Goal: Information Seeking & Learning: Learn about a topic

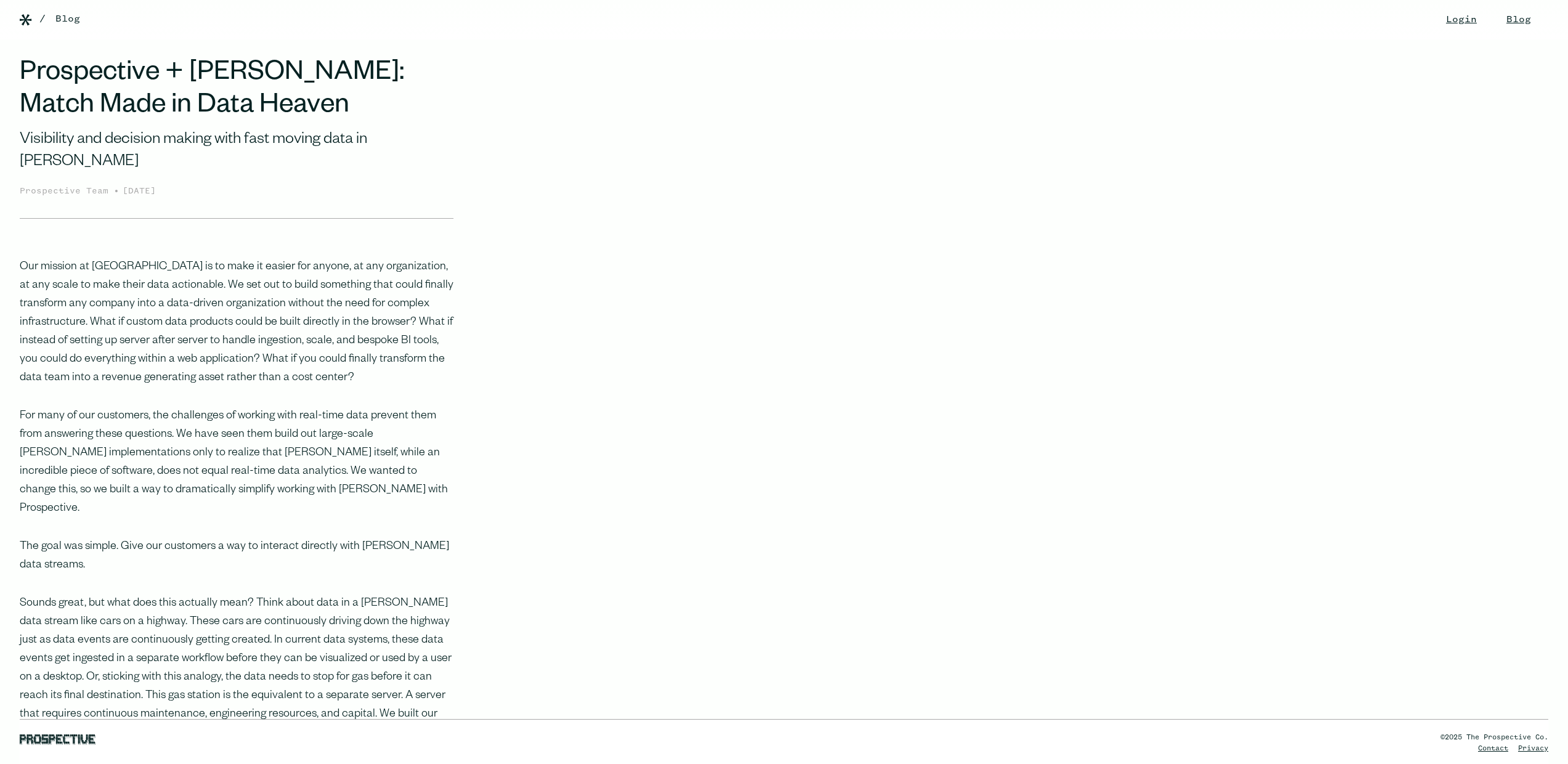
drag, startPoint x: 411, startPoint y: 578, endPoint x: 81, endPoint y: 212, distance: 492.8
click at [113, 259] on p "Our mission at [GEOGRAPHIC_DATA] is to make it easier for anyone, at any organi…" at bounding box center [236, 323] width 433 height 130
drag, startPoint x: 107, startPoint y: 222, endPoint x: 242, endPoint y: 418, distance: 238.0
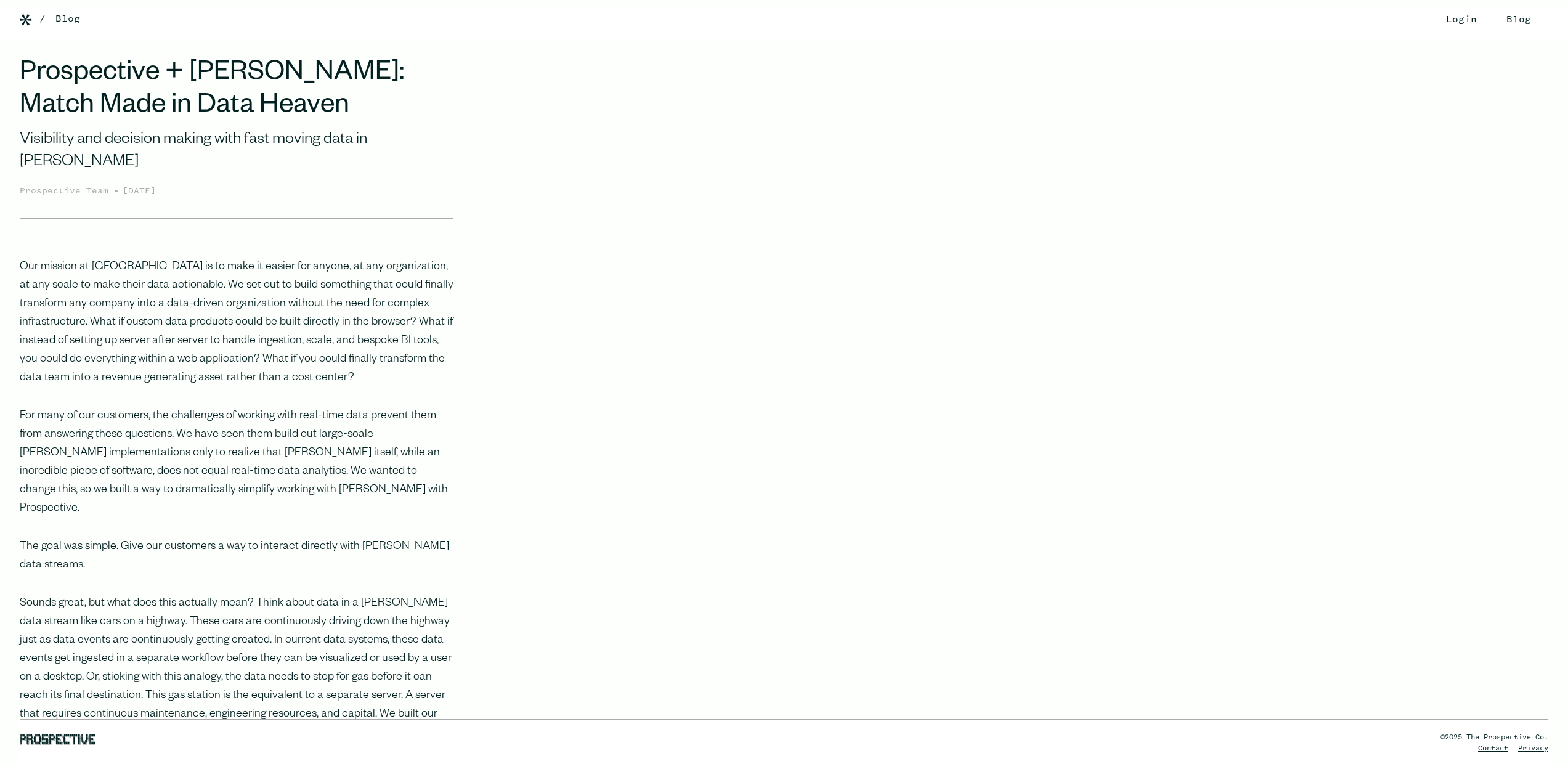
drag, startPoint x: 242, startPoint y: 418, endPoint x: 283, endPoint y: 439, distance: 46.1
click at [242, 419] on p "For many of our customers, the challenges of working with real-time data preven…" at bounding box center [236, 463] width 433 height 111
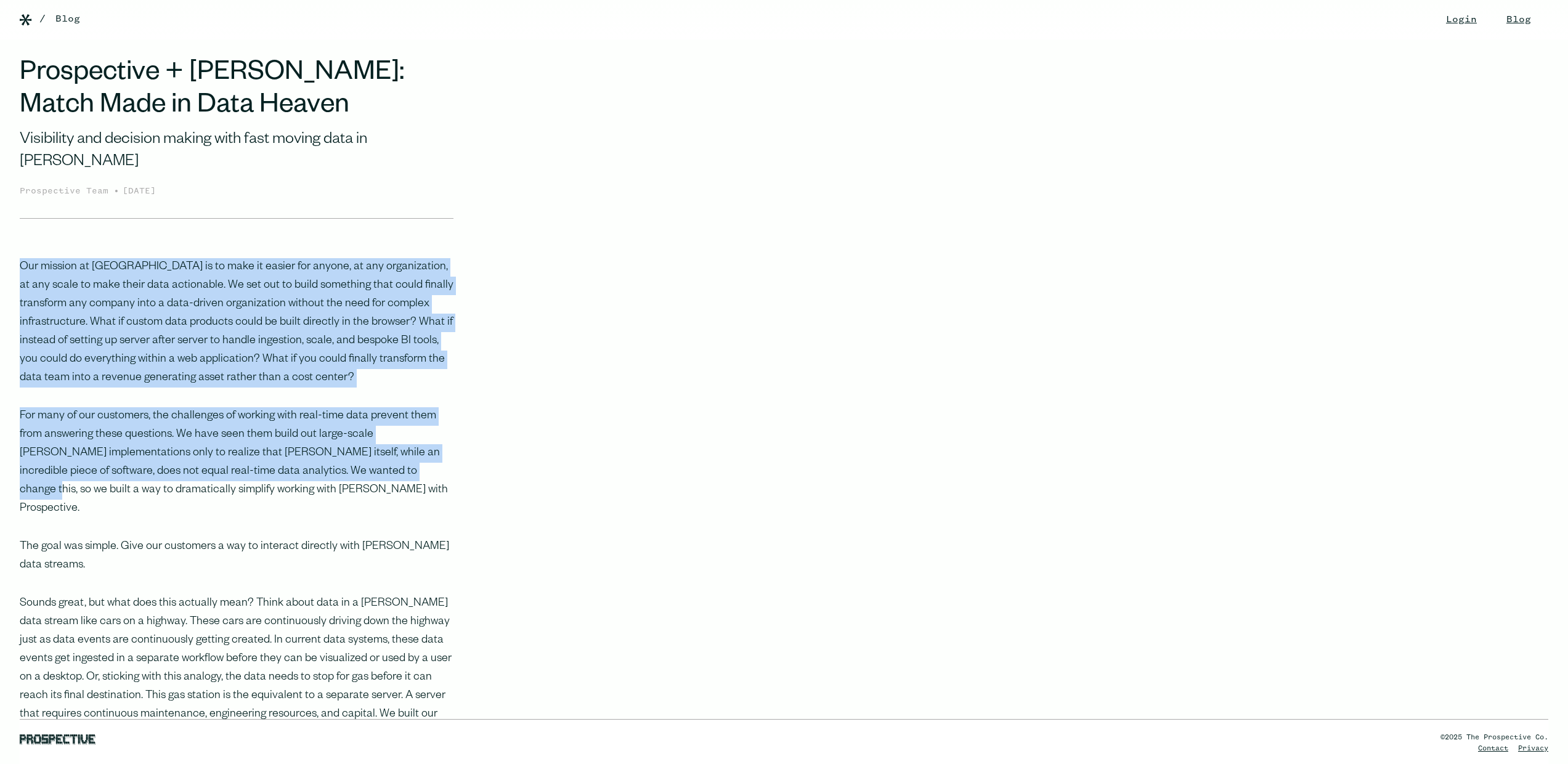
drag, startPoint x: 288, startPoint y: 442, endPoint x: 147, endPoint y: 215, distance: 267.2
drag, startPoint x: 138, startPoint y: 218, endPoint x: 284, endPoint y: 476, distance: 296.4
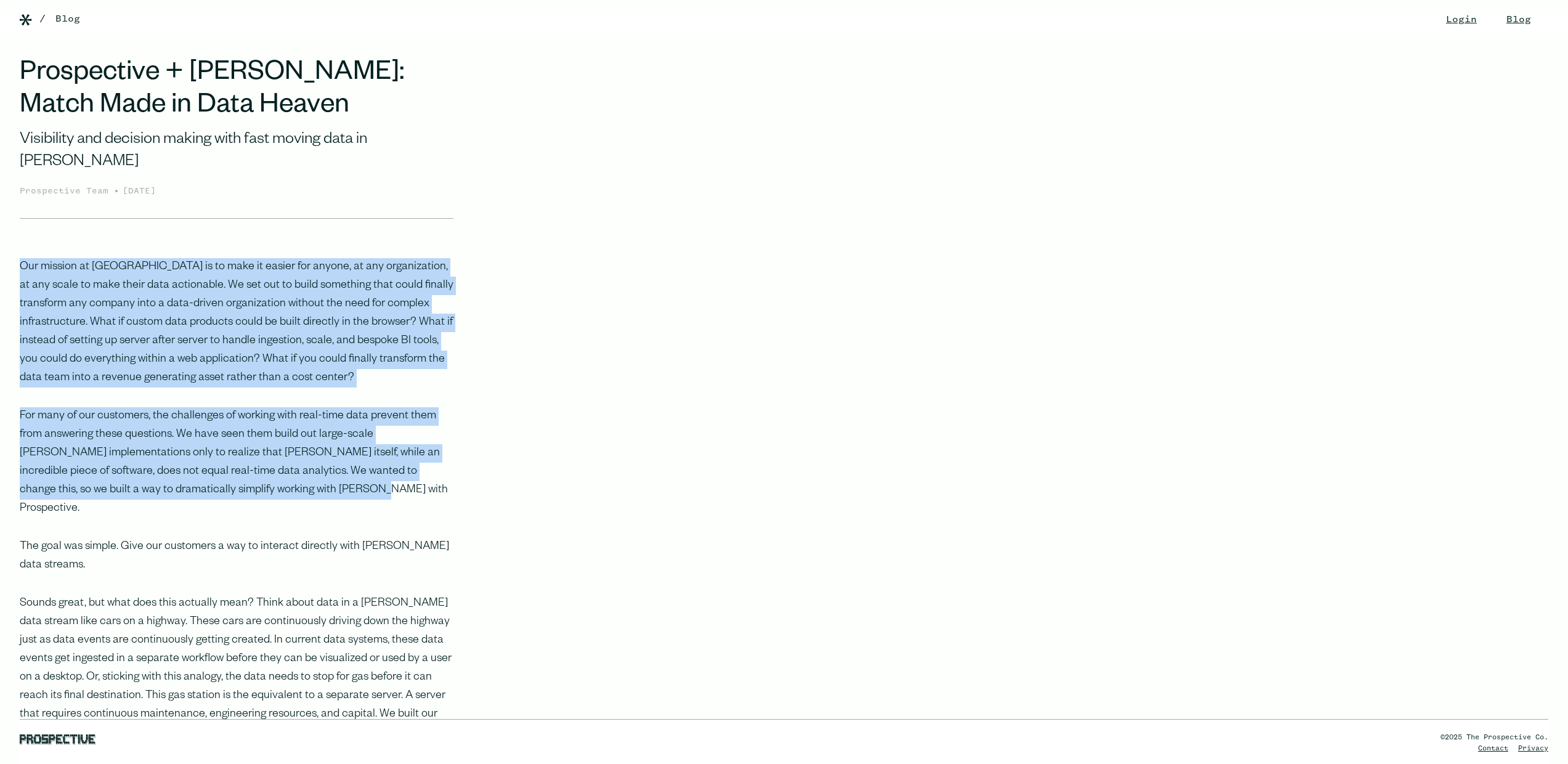
click at [286, 474] on p "For many of our customers, the challenges of working with real-time data preven…" at bounding box center [236, 463] width 433 height 111
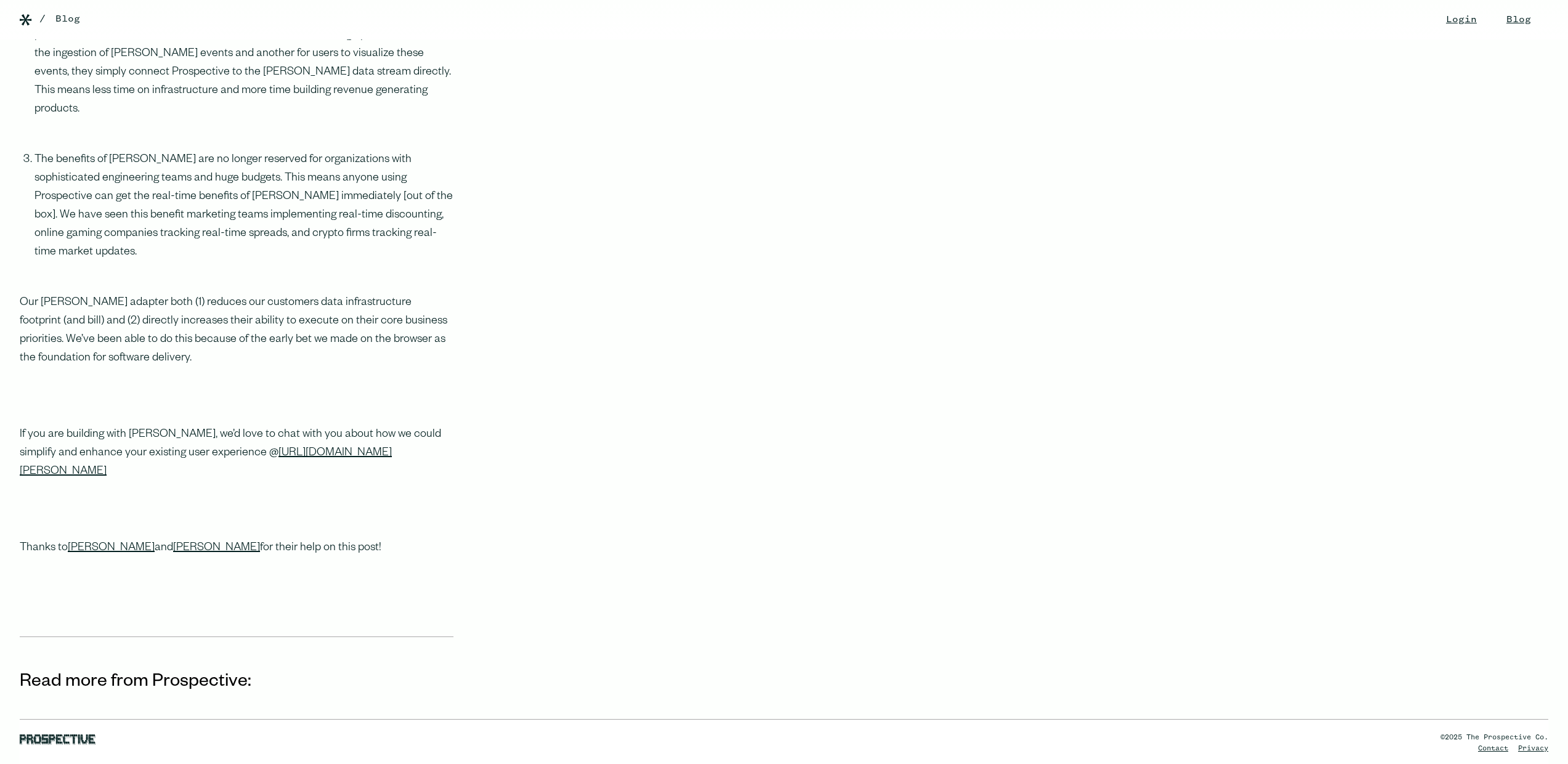
scroll to position [1104, 0]
